Goal: Task Accomplishment & Management: Manage account settings

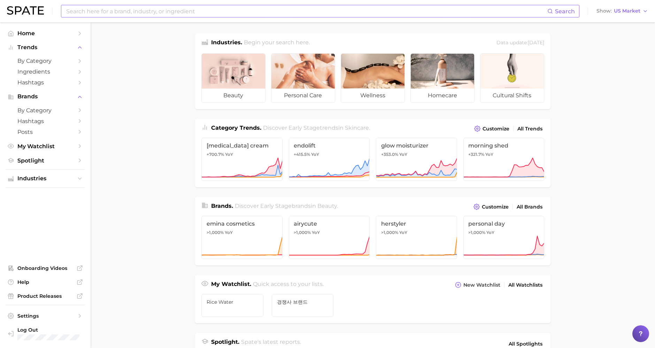
click at [121, 11] on input at bounding box center [306, 11] width 482 height 12
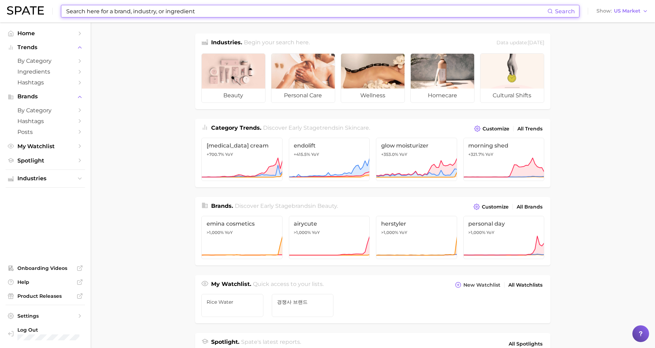
type input "d"
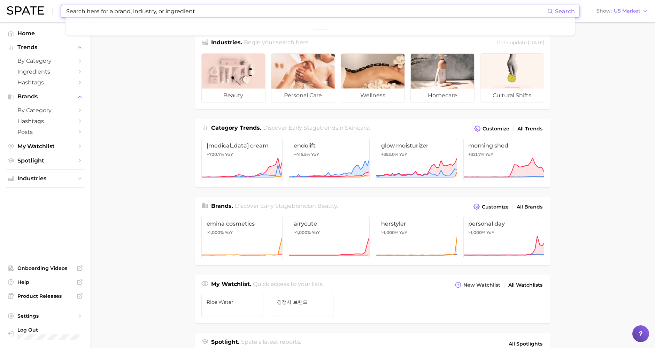
type input "\"
type input "s"
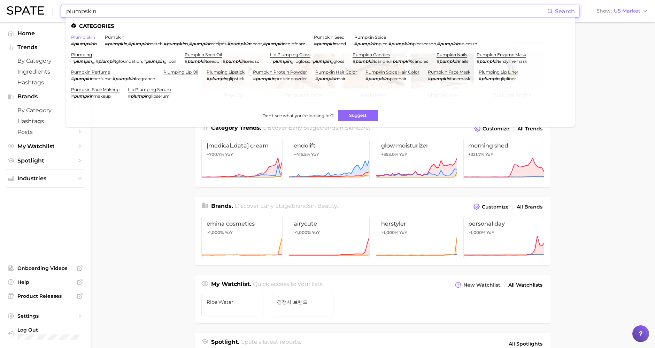
type input "plumpskin"
click at [85, 38] on link "plump skin" at bounding box center [83, 36] width 24 height 5
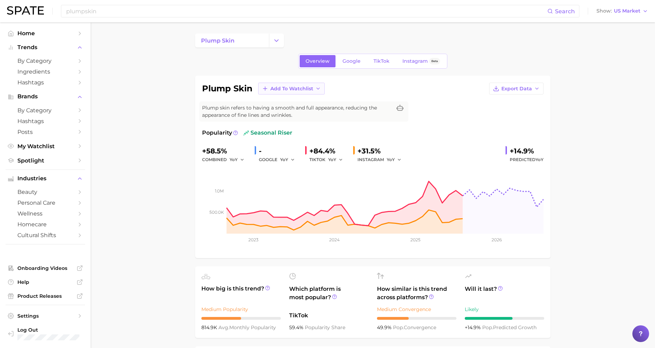
click at [277, 92] on button "Add to Watchlist" at bounding box center [291, 89] width 67 height 12
click at [301, 104] on button "New Watchlist" at bounding box center [296, 101] width 77 height 13
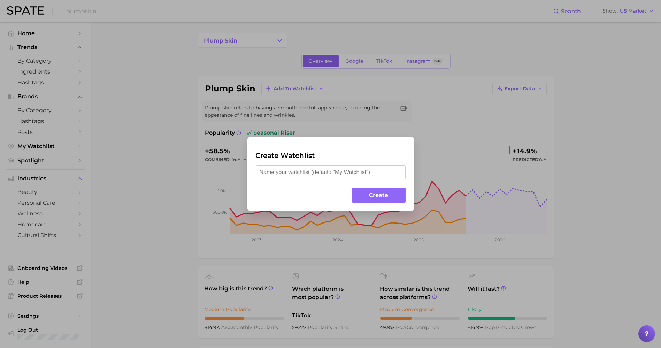
type input "t"
type input "skincare trend"
click at [369, 190] on button "Create" at bounding box center [378, 194] width 53 height 15
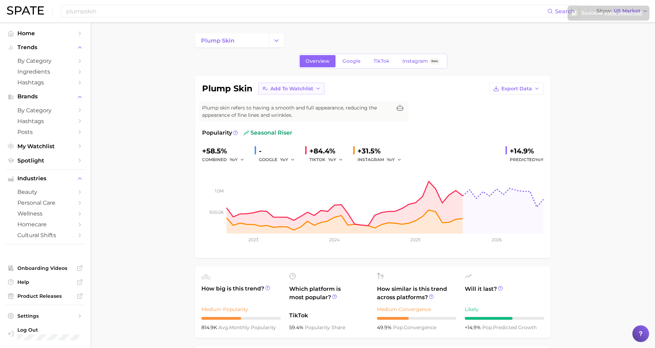
click at [295, 86] on span "Add to Watchlist" at bounding box center [291, 89] width 43 height 6
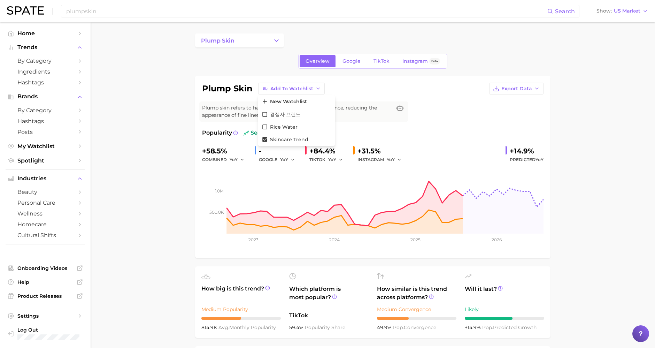
click at [373, 85] on div "plump skin Add to Watchlist New Watchlist 경쟁사 브랜드 rice water skincare trend Exp…" at bounding box center [372, 89] width 341 height 12
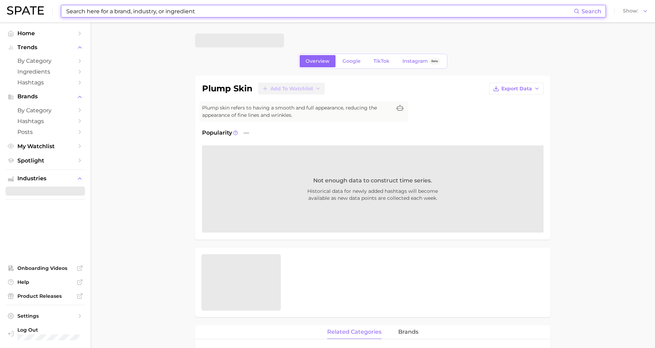
click at [219, 11] on input at bounding box center [319, 11] width 508 height 12
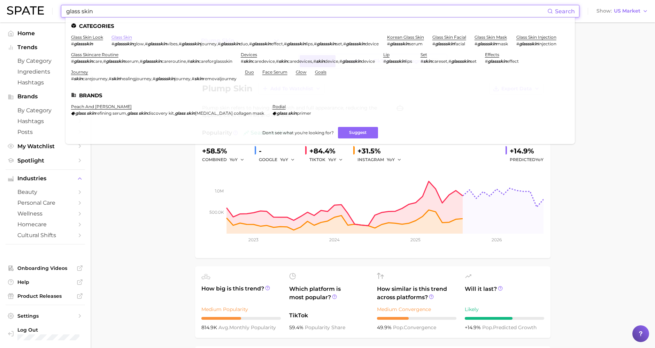
type input "glass skin"
click at [127, 38] on link "glass skin" at bounding box center [121, 36] width 21 height 5
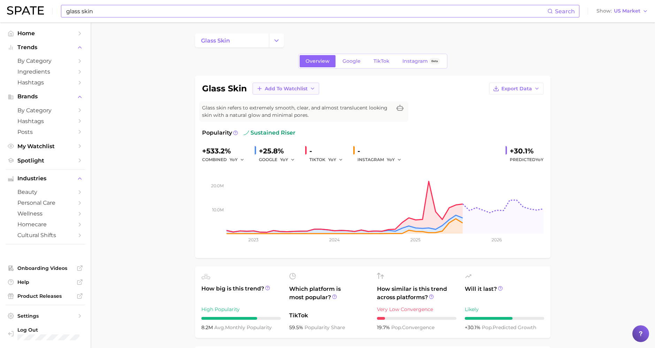
click at [278, 86] on span "Add to Watchlist" at bounding box center [286, 89] width 43 height 6
click at [276, 130] on span "rice water" at bounding box center [278, 127] width 28 height 6
